Goal: Ask a question

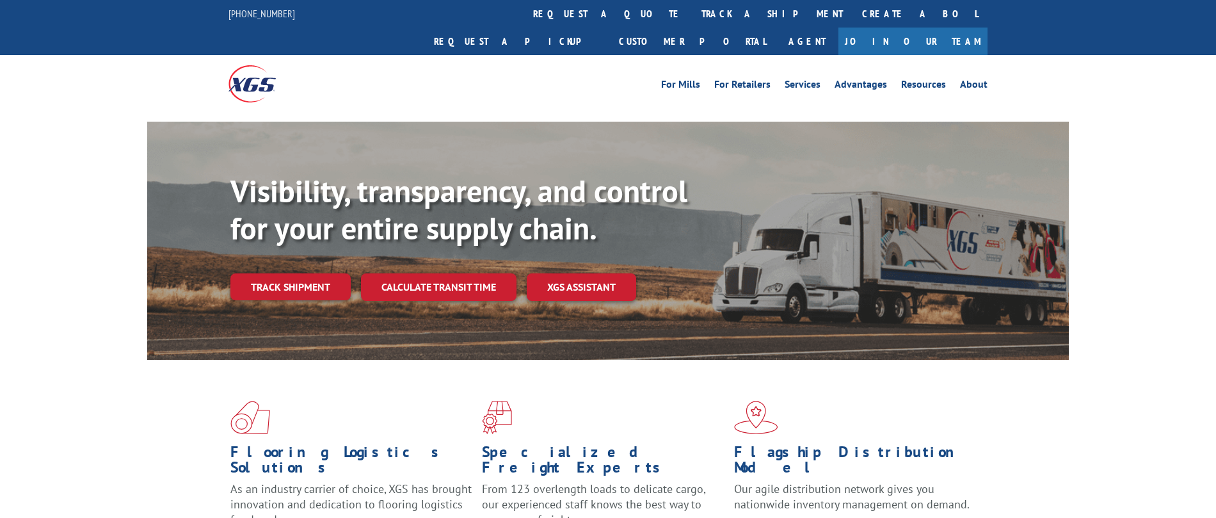
click at [330, 273] on link "Track shipment" at bounding box center [290, 286] width 120 height 27
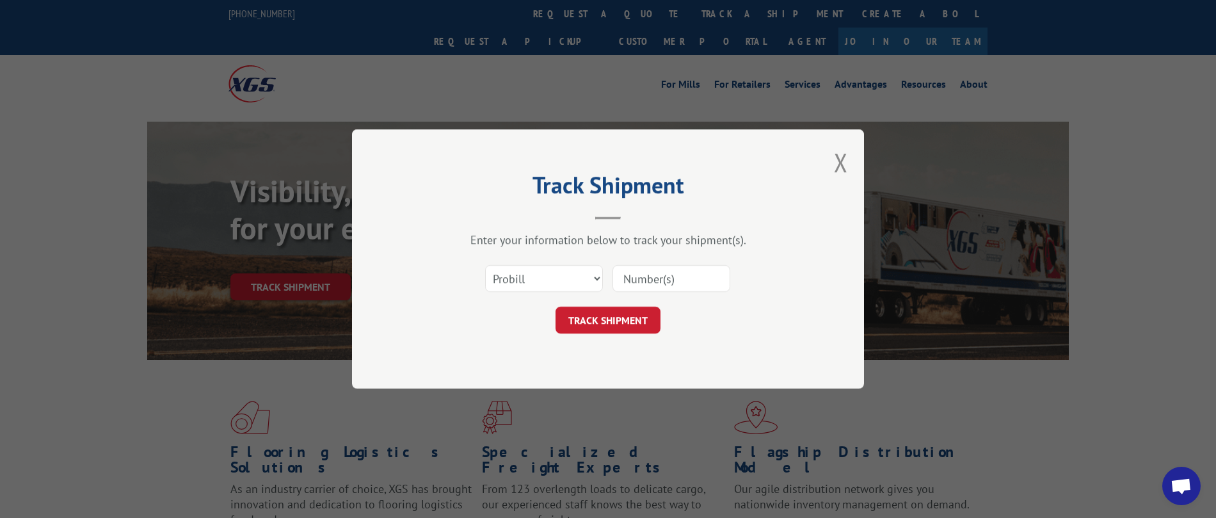
click at [654, 273] on input at bounding box center [672, 278] width 118 height 27
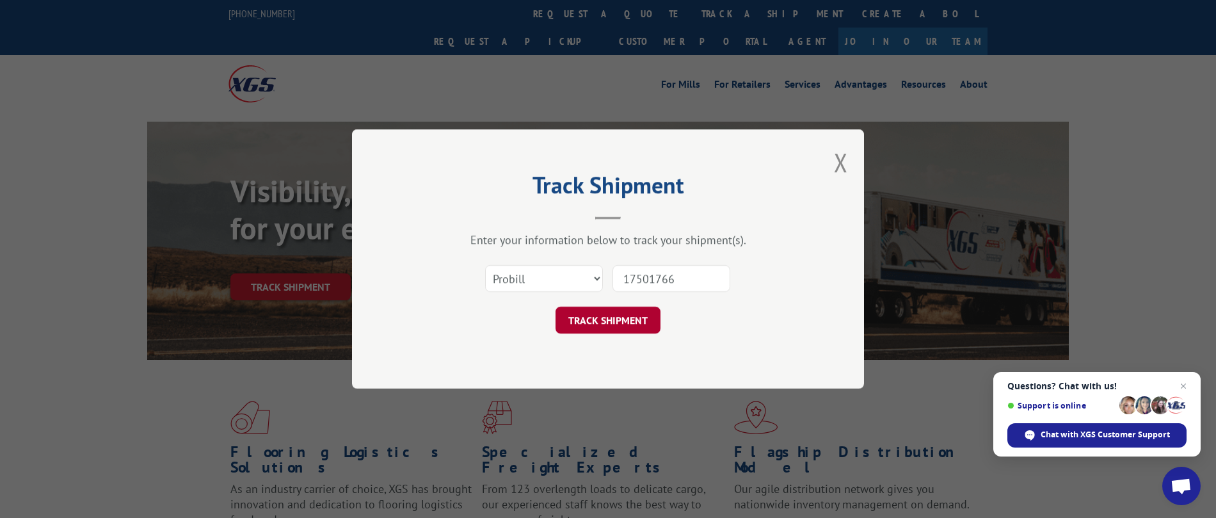
type input "17501766"
click at [615, 320] on button "TRACK SHIPMENT" at bounding box center [608, 320] width 105 height 27
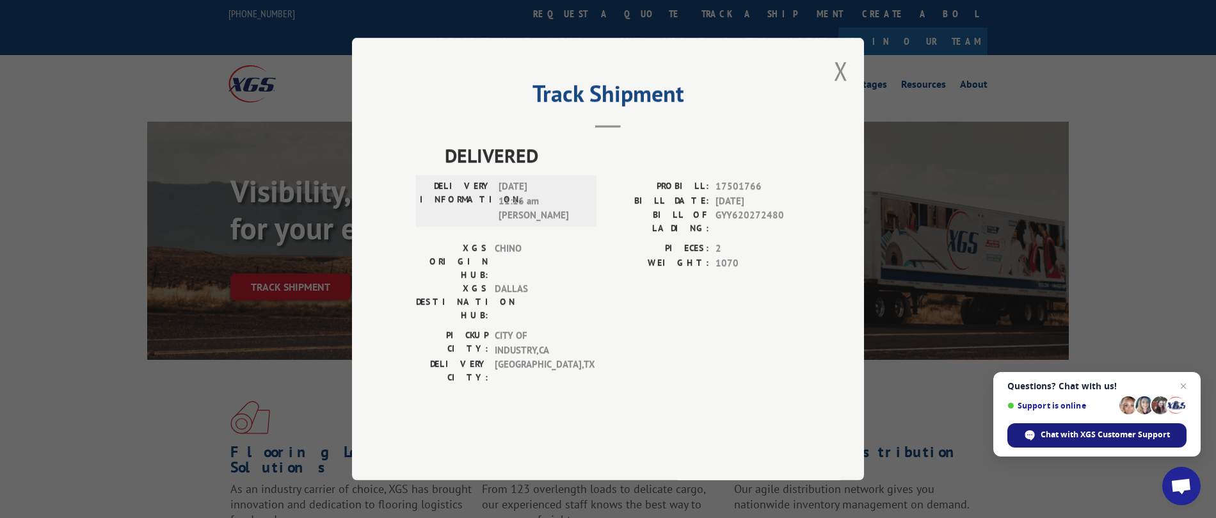
click at [1094, 426] on div "Chat with XGS Customer Support" at bounding box center [1097, 435] width 179 height 24
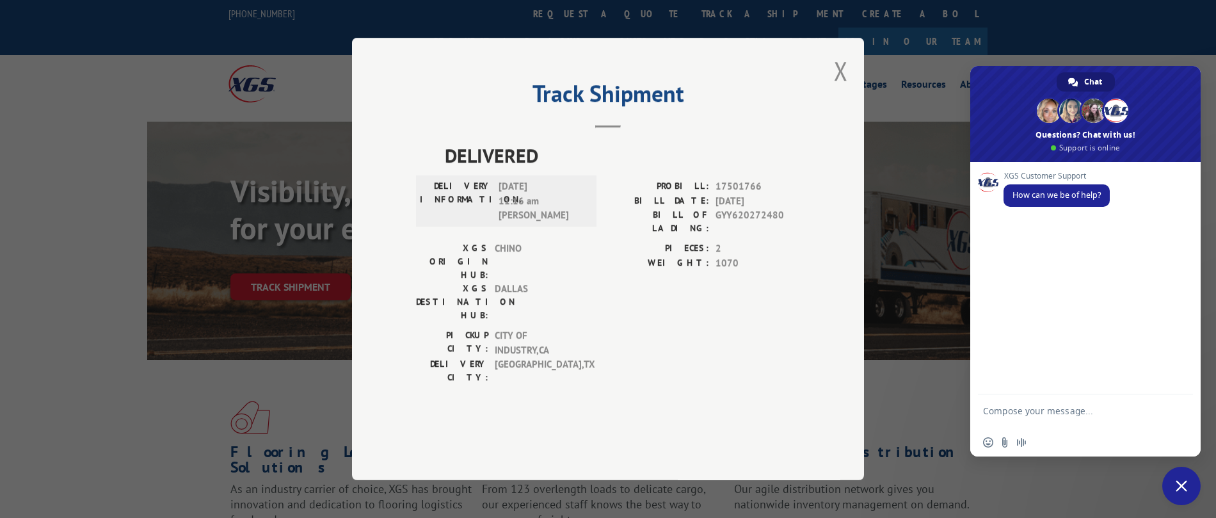
click at [1088, 418] on textarea "Compose your message..." at bounding box center [1071, 416] width 177 height 23
click at [1090, 414] on textarea "Compose your message..." at bounding box center [1071, 416] width 177 height 23
type textarea "please send me POD PRO 17501766"
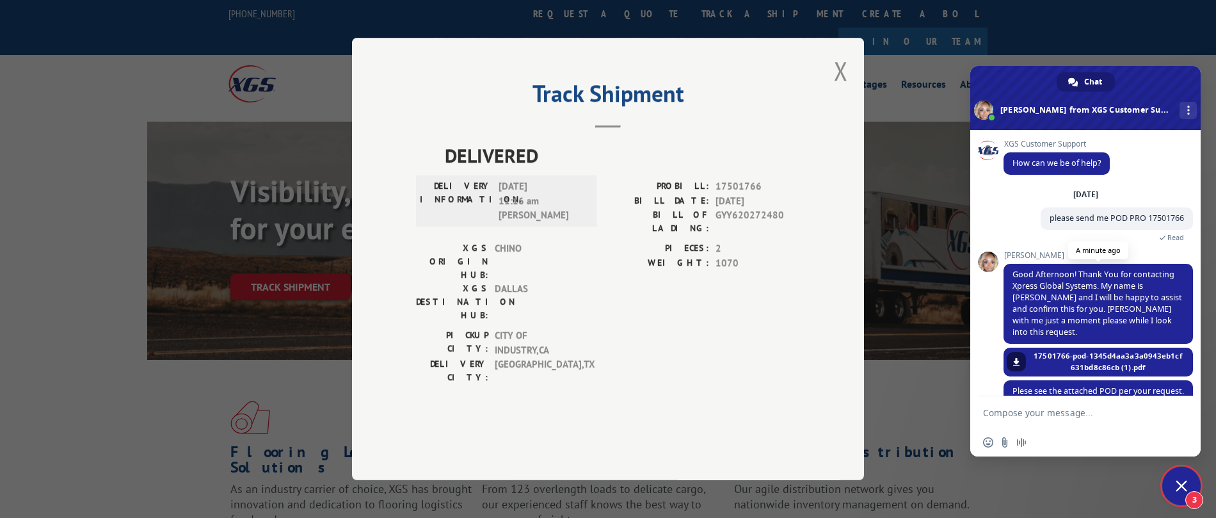
scroll to position [21, 0]
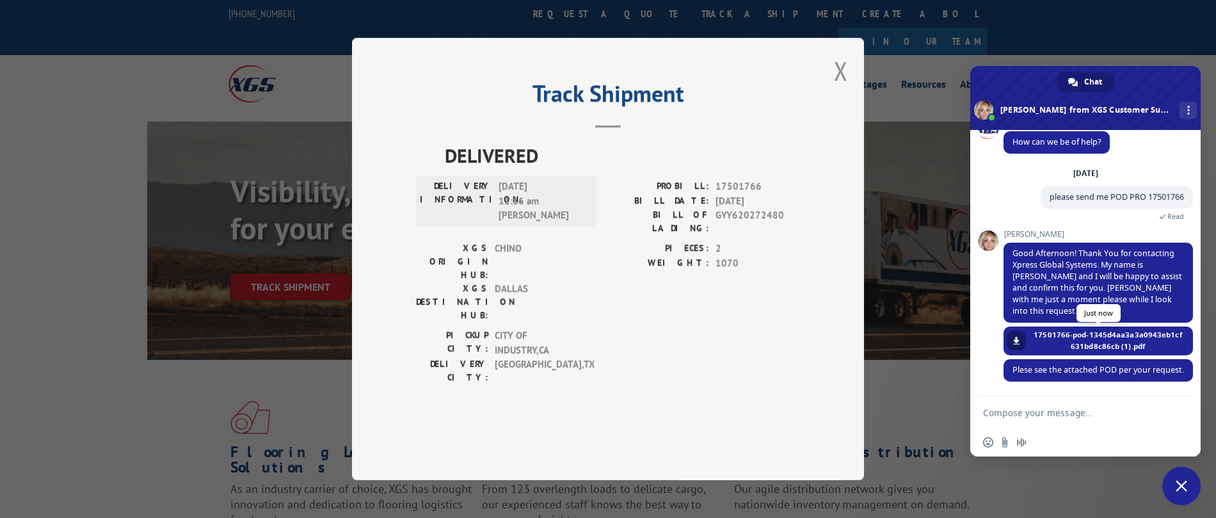
click at [1010, 331] on link at bounding box center [1016, 340] width 19 height 19
click at [1107, 417] on textarea "Compose your message..." at bounding box center [1071, 413] width 177 height 12
type textarea "ty~"
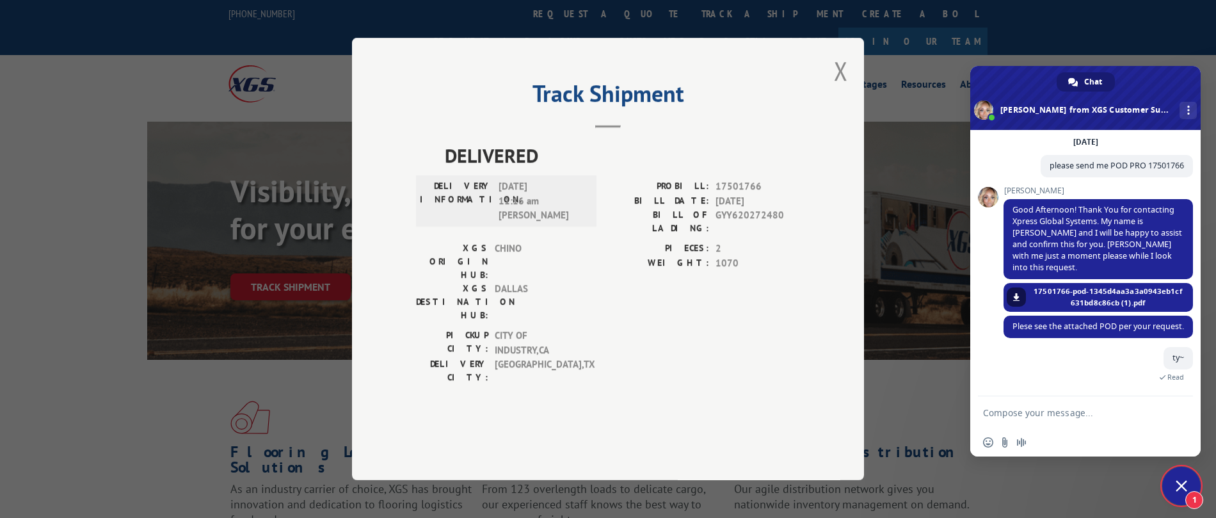
scroll to position [67, 0]
